Goal: Use online tool/utility: Utilize a website feature to perform a specific function

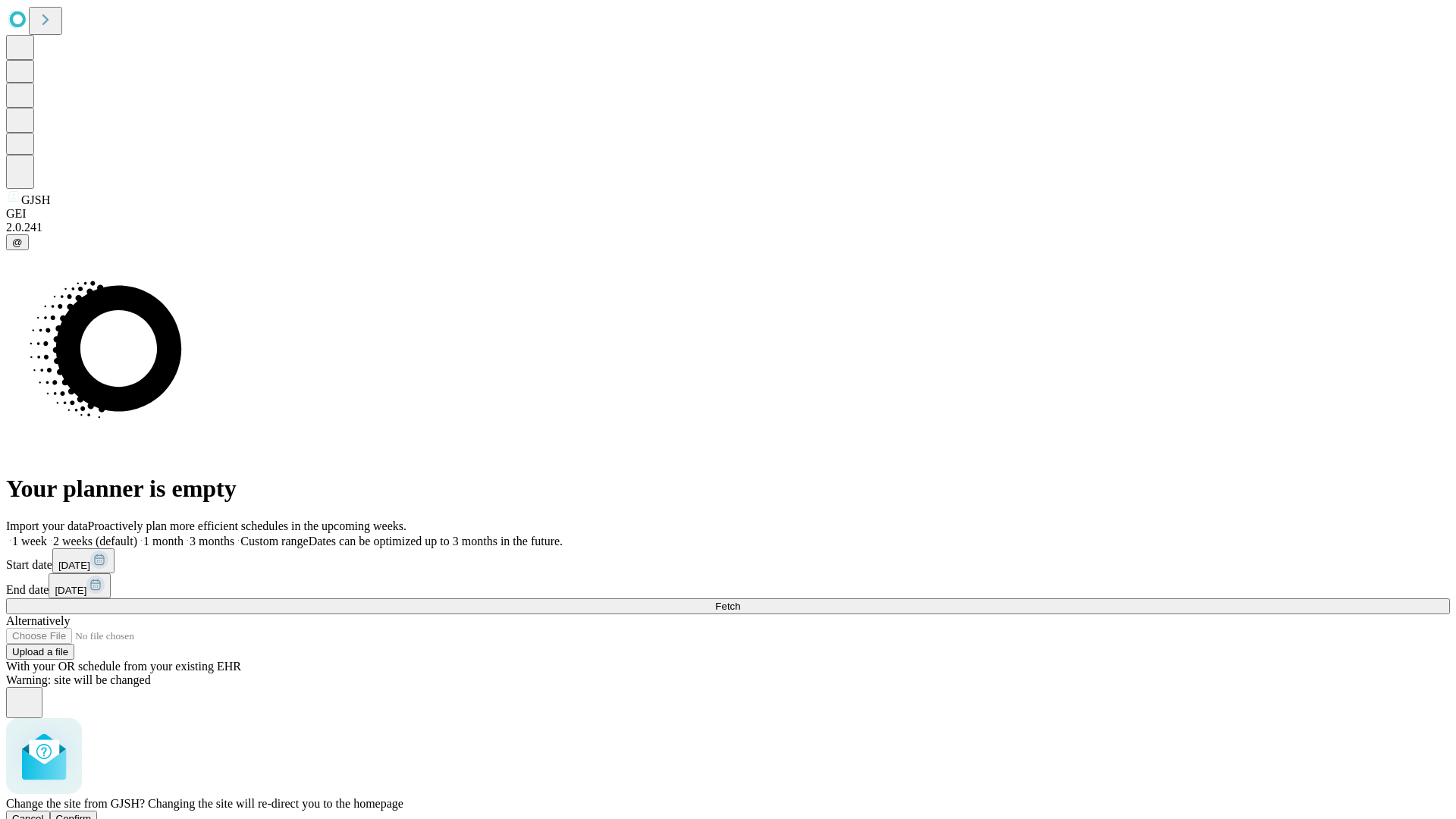
click at [91, 813] on span "Confirm" at bounding box center [73, 819] width 35 height 12
click at [184, 534] on label "1 month" at bounding box center [160, 541] width 46 height 13
click at [740, 601] on span "Fetch" at bounding box center [728, 607] width 25 height 12
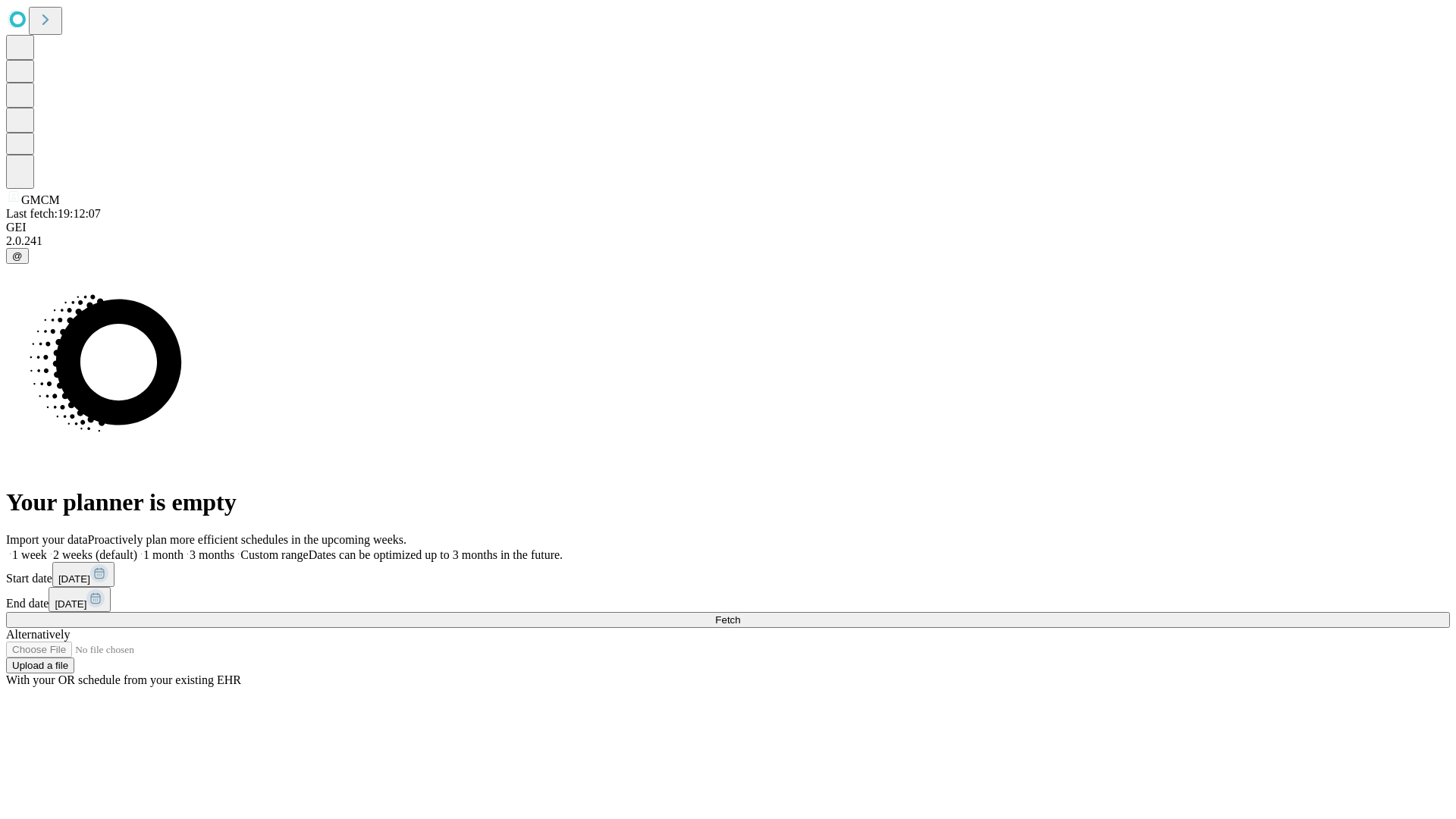
click at [184, 548] on label "1 month" at bounding box center [160, 555] width 46 height 13
click at [740, 614] on span "Fetch" at bounding box center [728, 620] width 25 height 12
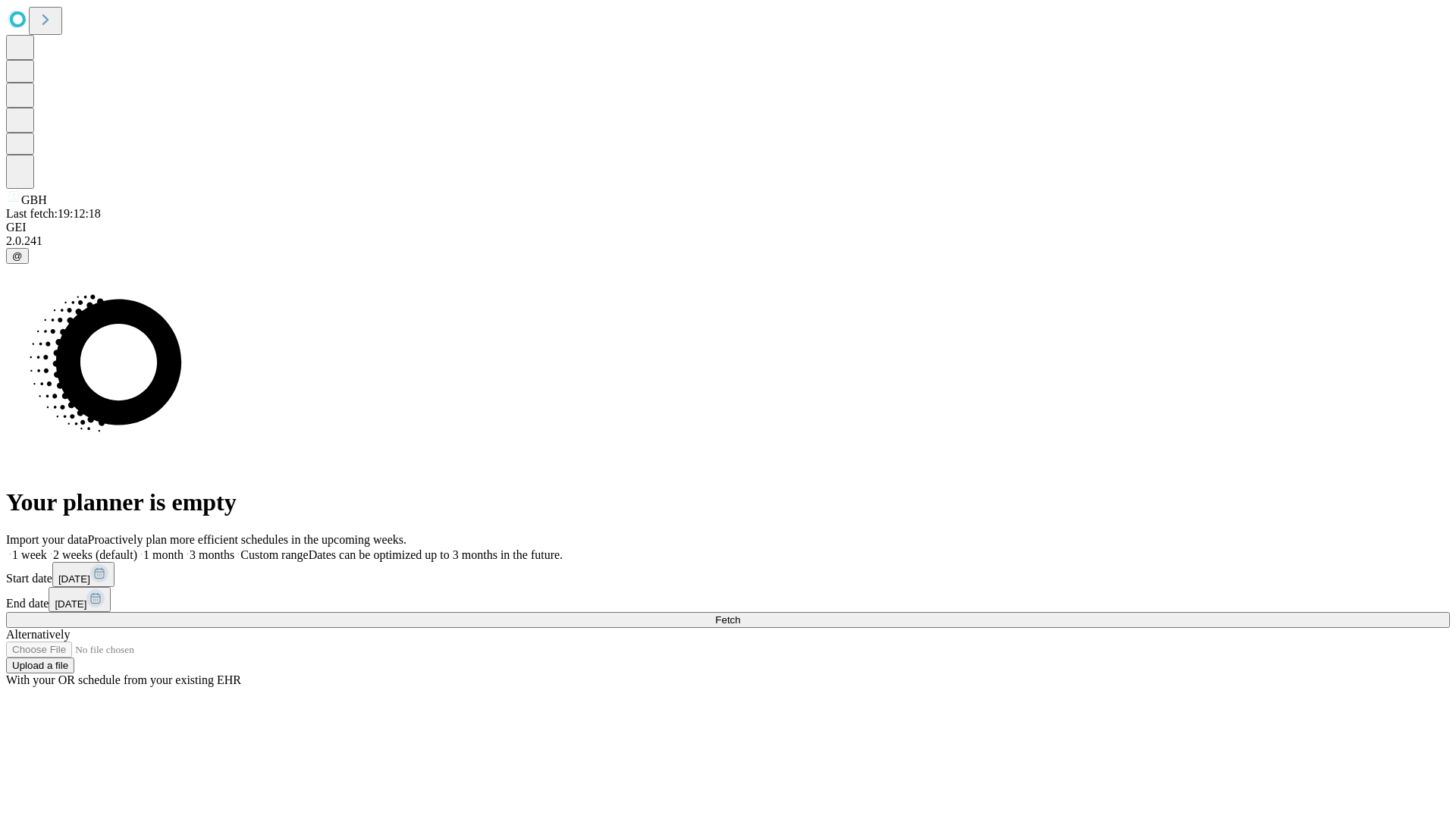
click at [740, 614] on span "Fetch" at bounding box center [728, 620] width 25 height 12
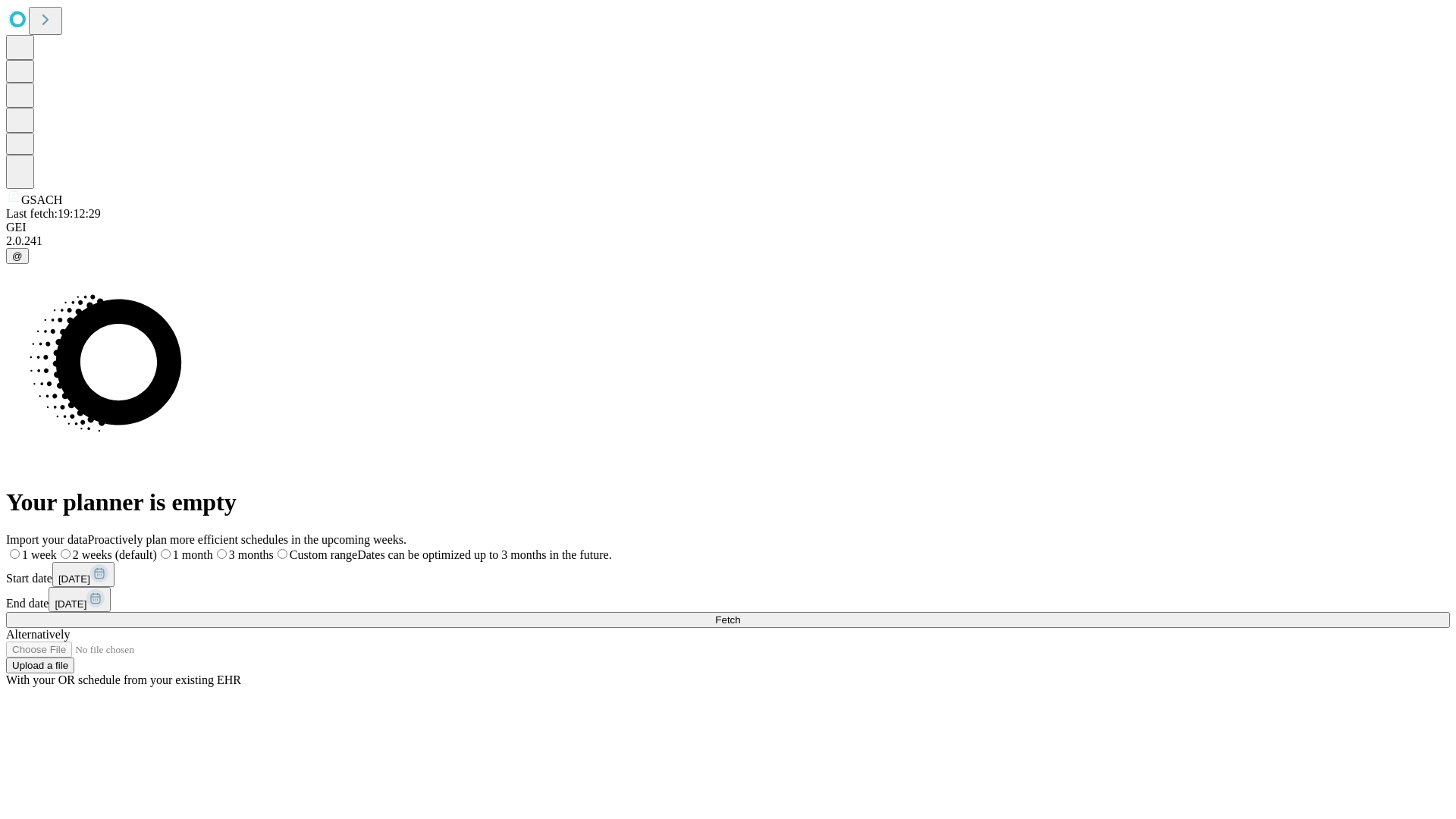
click at [213, 548] on label "1 month" at bounding box center [185, 555] width 56 height 13
click at [740, 614] on span "Fetch" at bounding box center [728, 620] width 25 height 12
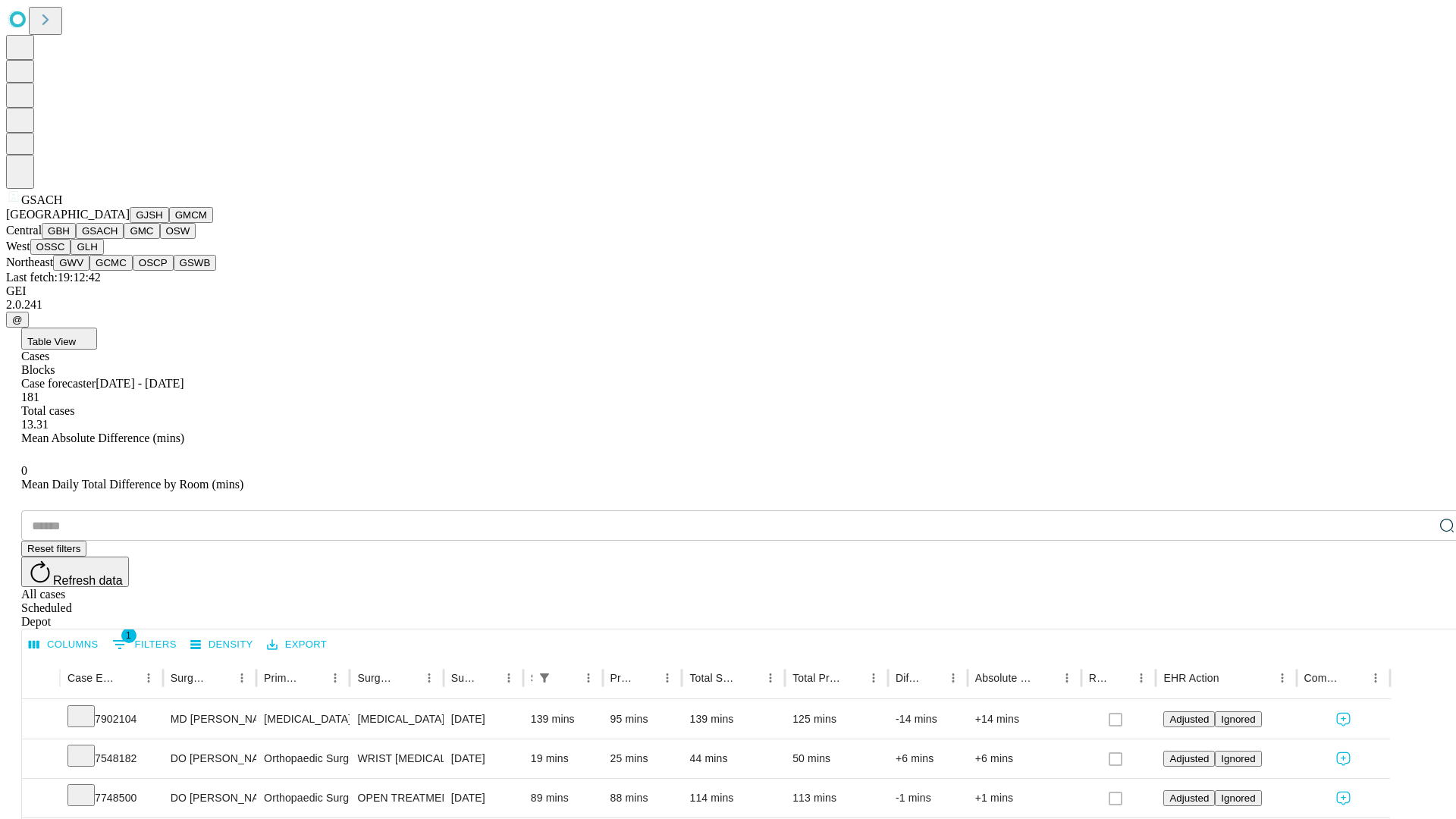
click at [123, 239] on button "GMC" at bounding box center [141, 230] width 35 height 16
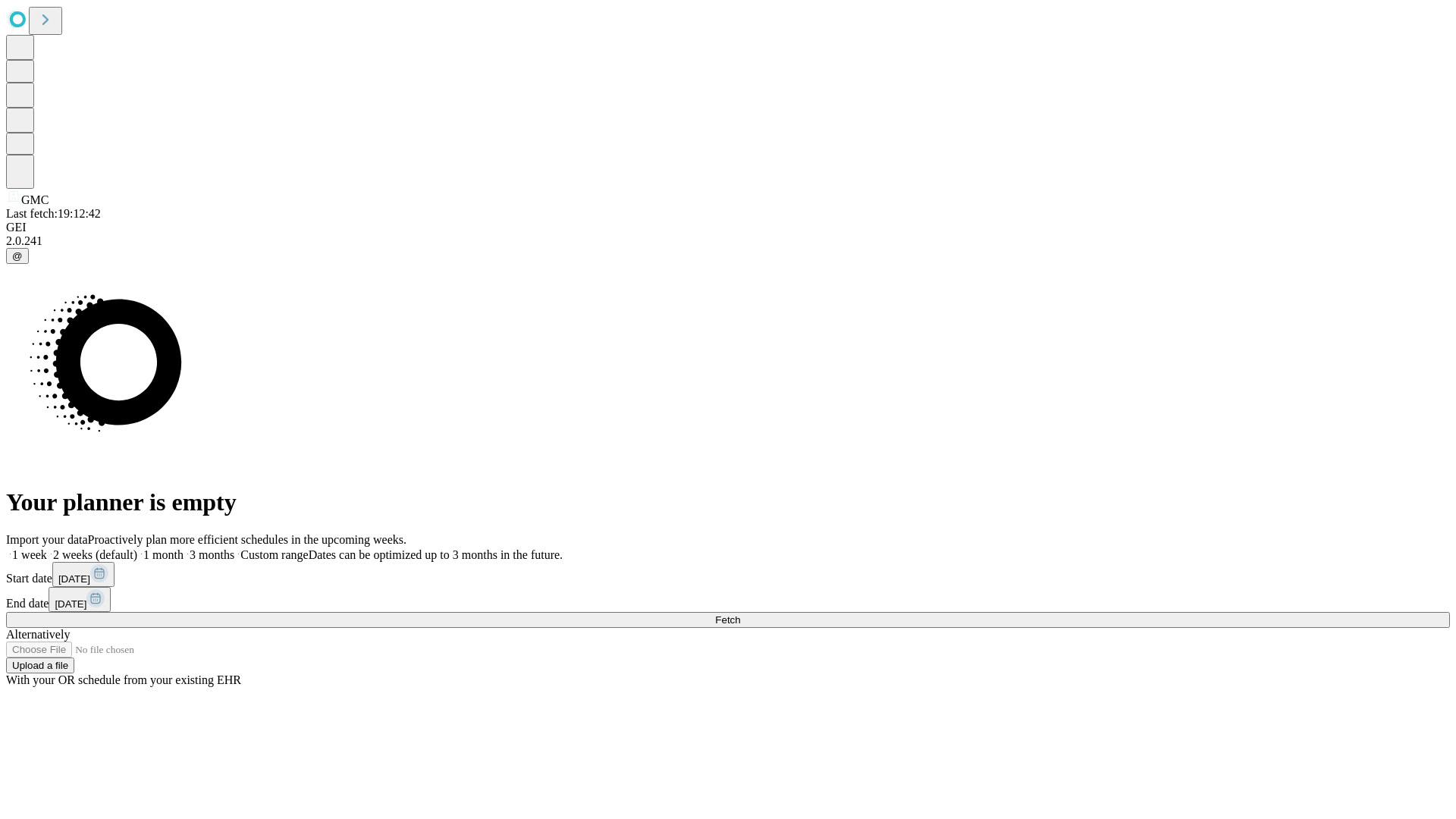
click at [184, 548] on label "1 month" at bounding box center [160, 555] width 46 height 13
click at [740, 614] on span "Fetch" at bounding box center [728, 620] width 25 height 12
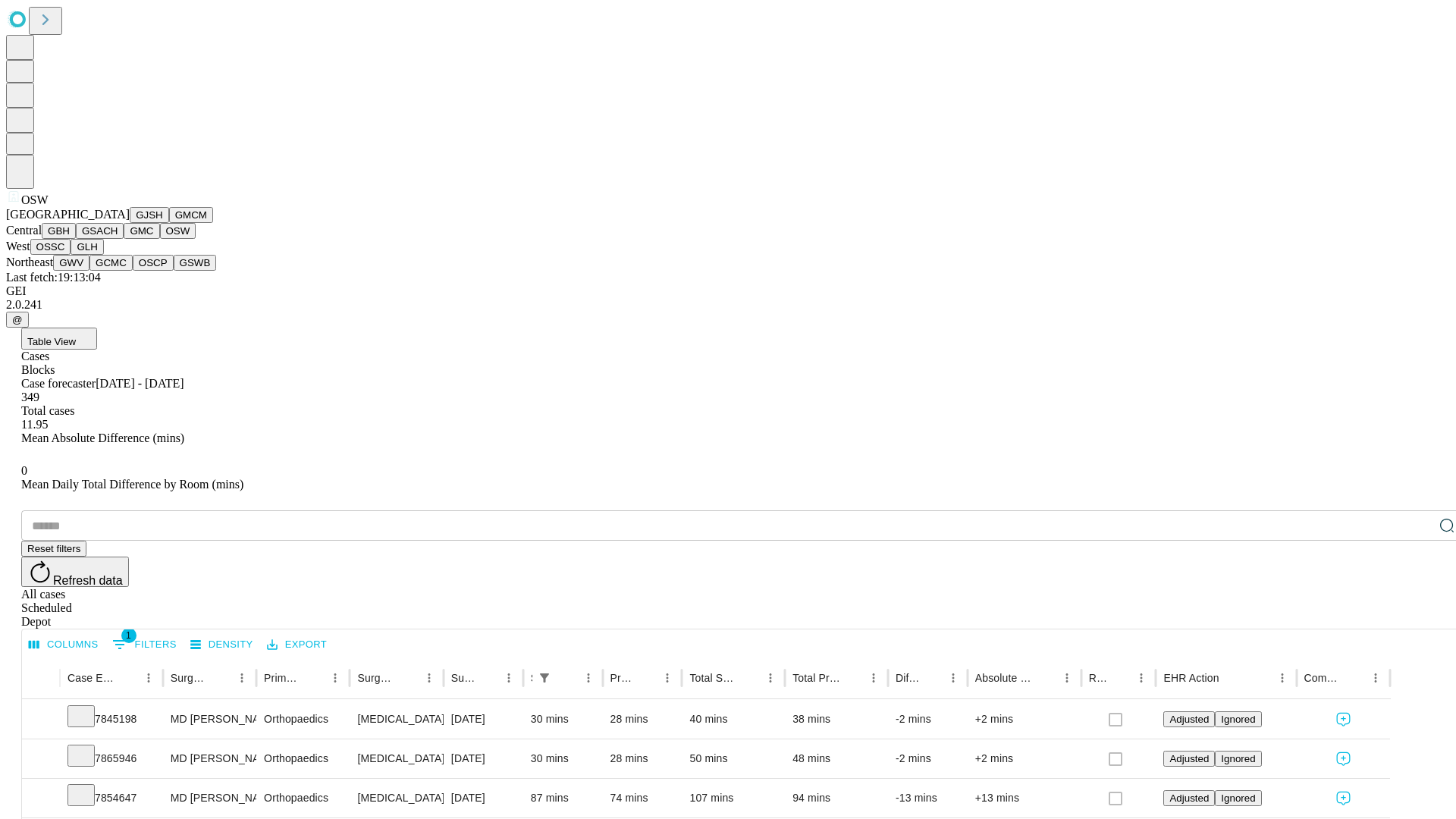
click at [72, 255] on button "OSSC" at bounding box center [51, 246] width 41 height 16
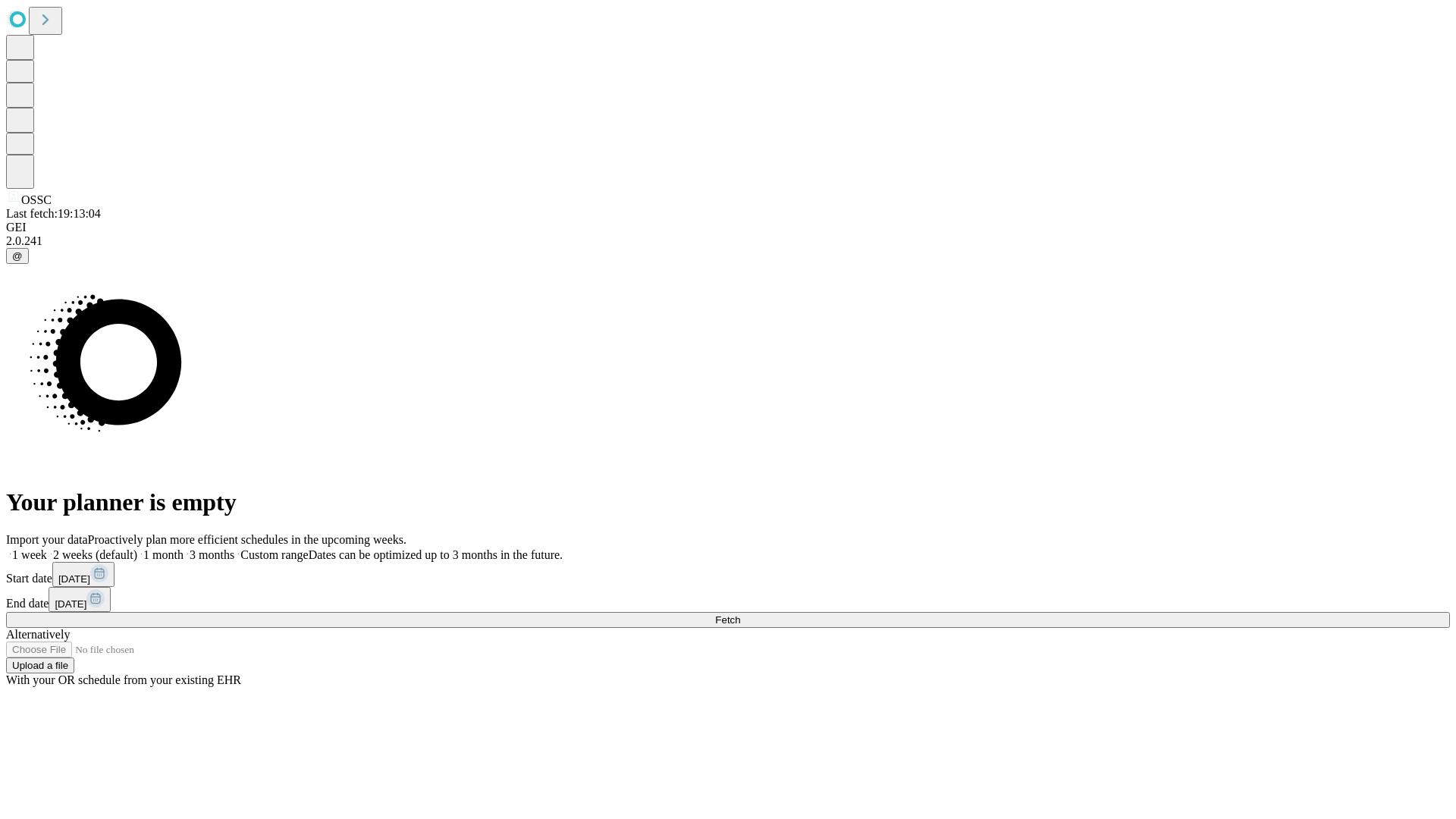
click at [184, 548] on label "1 month" at bounding box center [160, 555] width 46 height 13
click at [740, 614] on span "Fetch" at bounding box center [728, 620] width 25 height 12
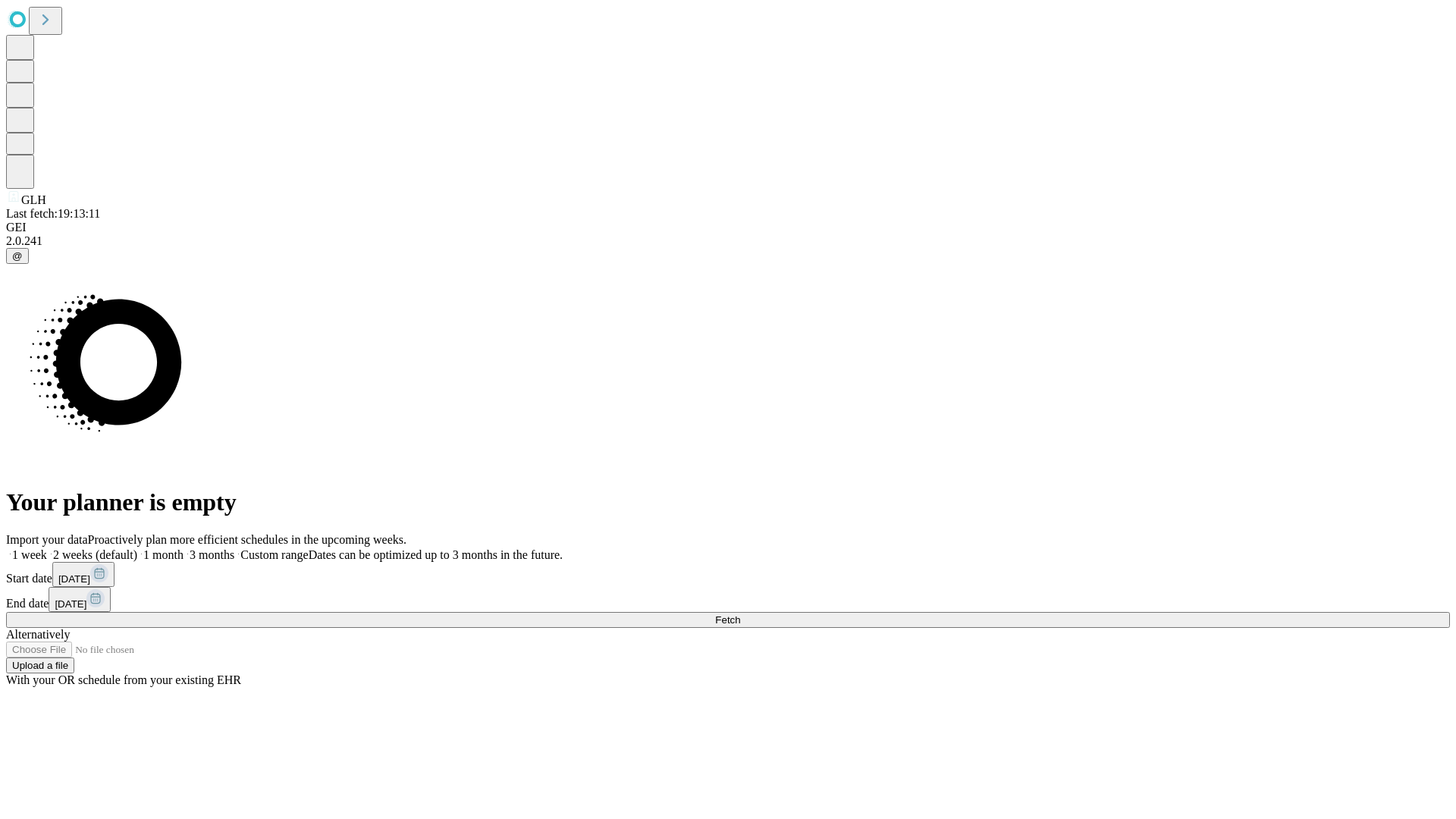
click at [184, 548] on label "1 month" at bounding box center [160, 555] width 46 height 13
click at [740, 614] on span "Fetch" at bounding box center [728, 620] width 25 height 12
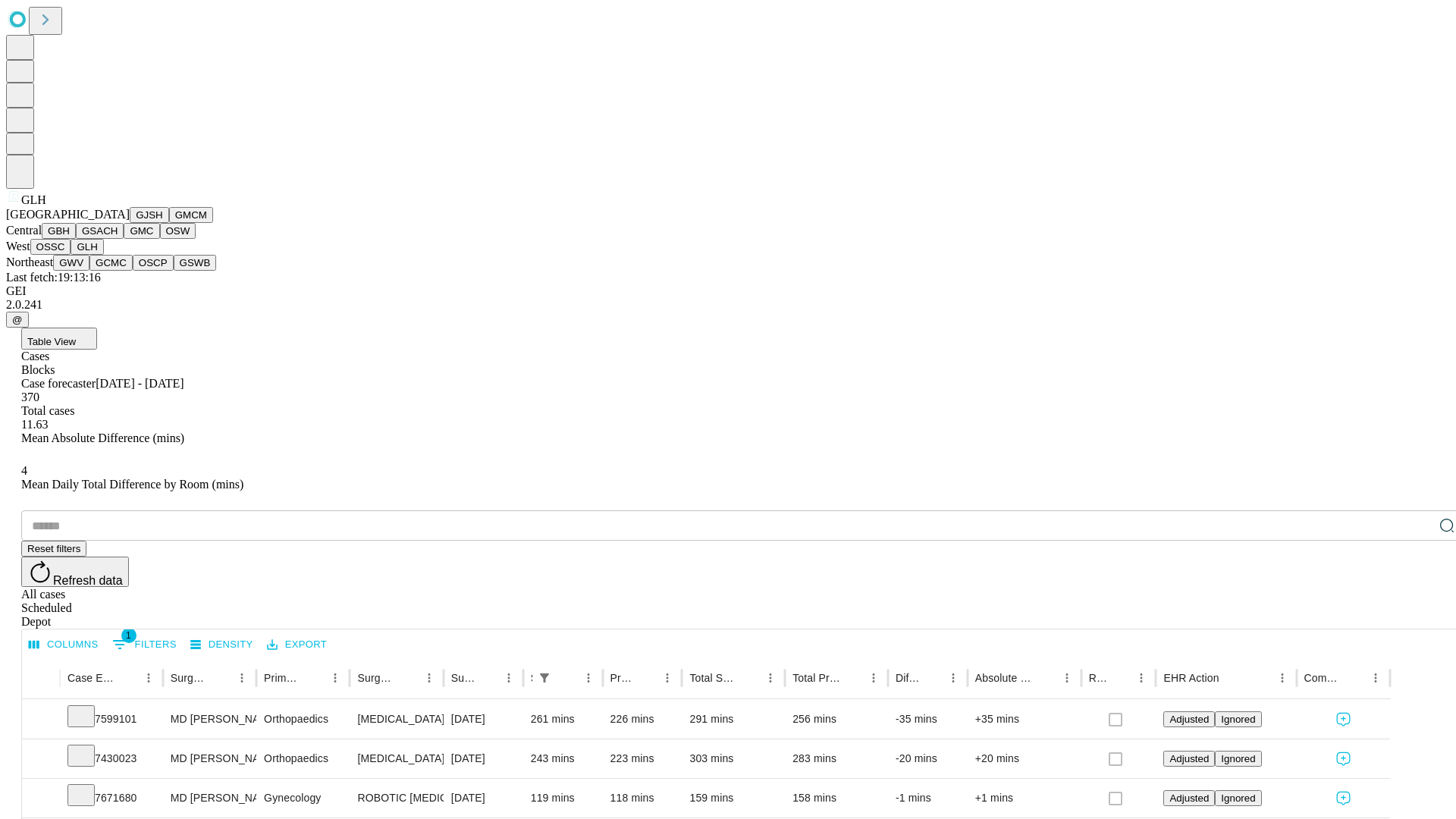
click at [90, 271] on button "GWV" at bounding box center [71, 263] width 36 height 16
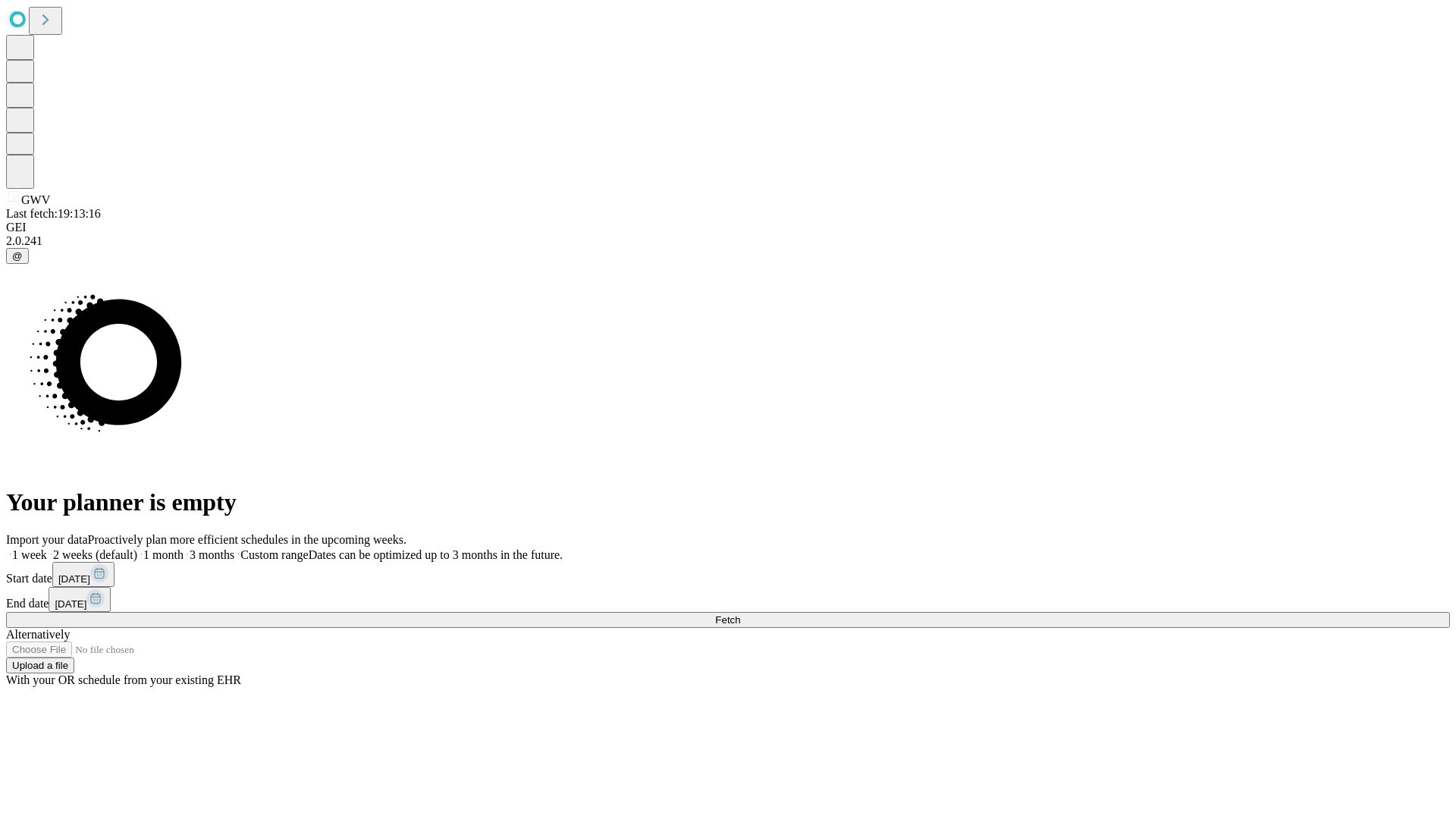
click at [740, 614] on span "Fetch" at bounding box center [728, 620] width 25 height 12
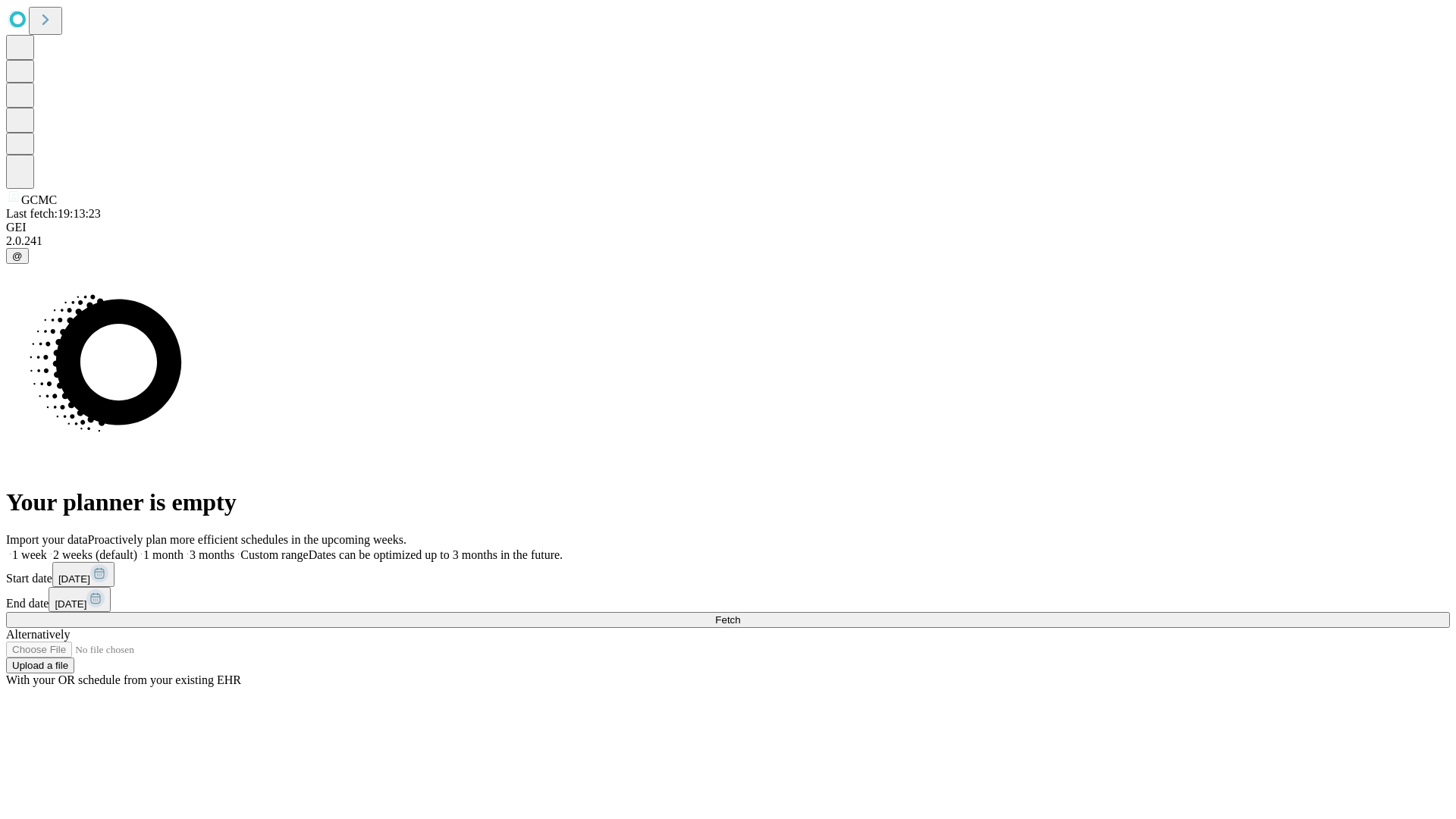
click at [184, 548] on label "1 month" at bounding box center [160, 555] width 46 height 13
click at [740, 614] on span "Fetch" at bounding box center [728, 620] width 25 height 12
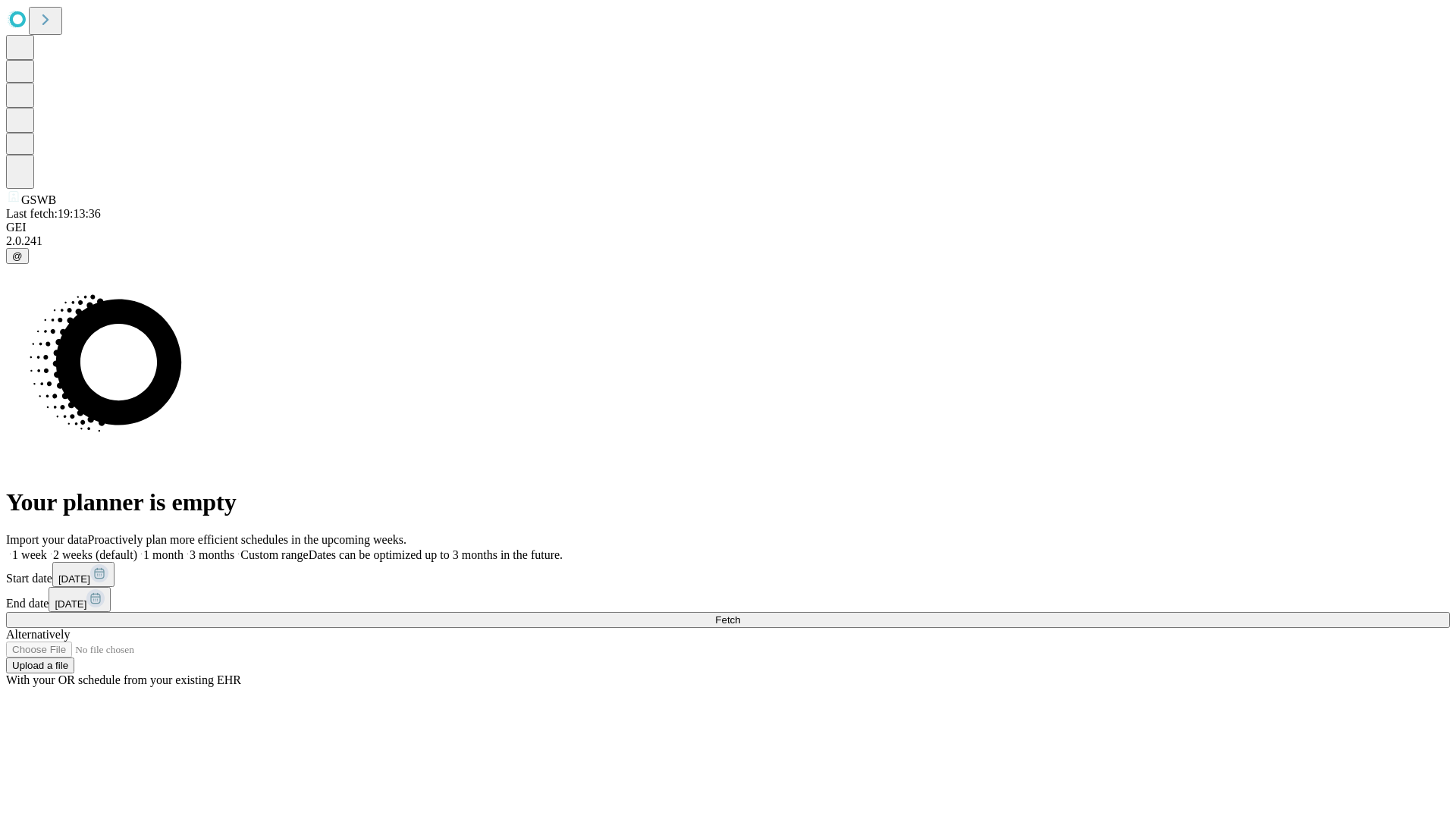
click at [184, 548] on label "1 month" at bounding box center [160, 555] width 46 height 13
click at [740, 614] on span "Fetch" at bounding box center [728, 620] width 25 height 12
